Goal: Navigation & Orientation: Find specific page/section

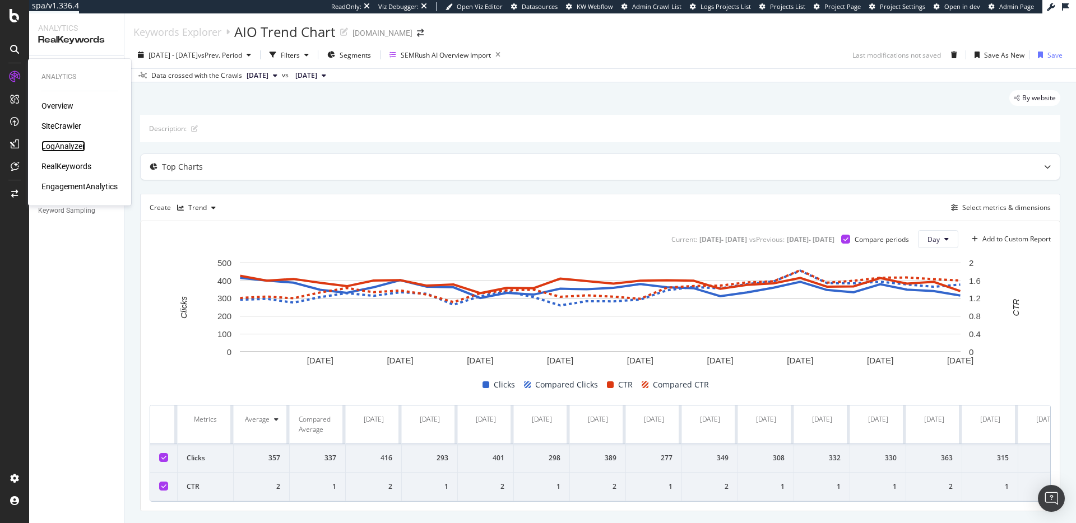
click at [69, 144] on div "LogAnalyzer" at bounding box center [63, 146] width 44 height 11
